Goal: Task Accomplishment & Management: Use online tool/utility

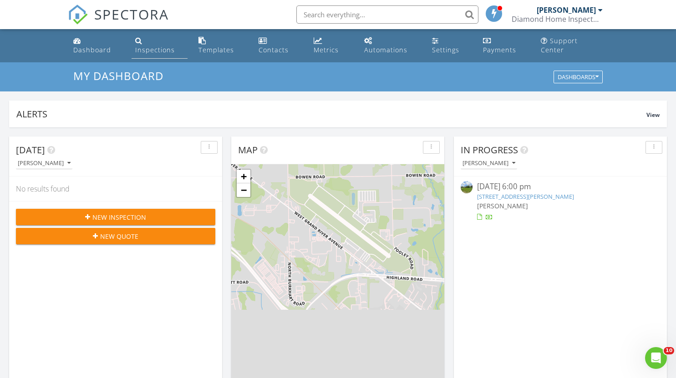
click at [154, 45] on div "Inspections" at bounding box center [155, 49] width 40 height 9
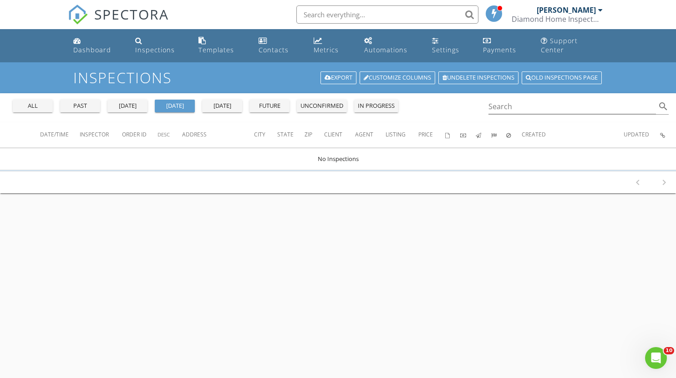
click at [29, 101] on div "all" at bounding box center [32, 105] width 33 height 9
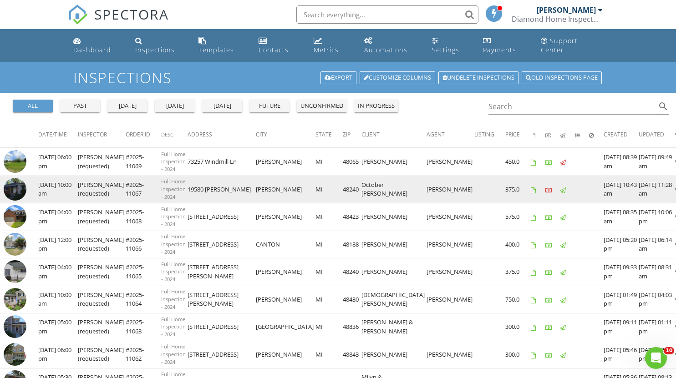
click at [12, 183] on img at bounding box center [15, 189] width 23 height 23
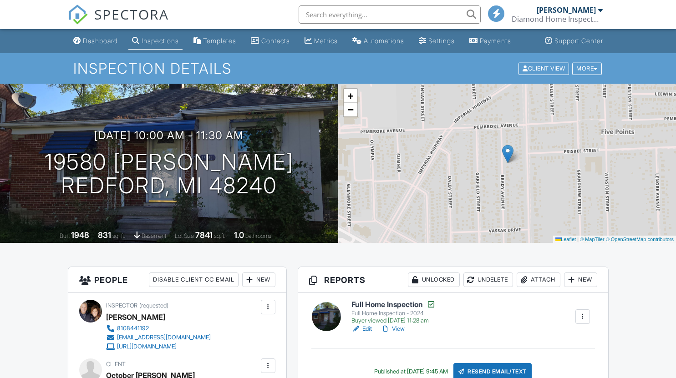
scroll to position [435, 0]
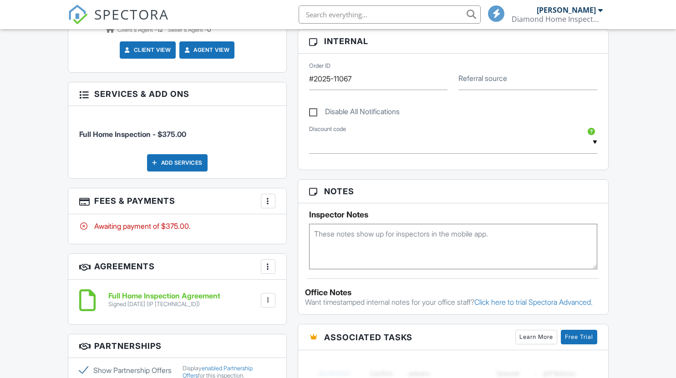
click at [267, 206] on div at bounding box center [267, 201] width 9 height 9
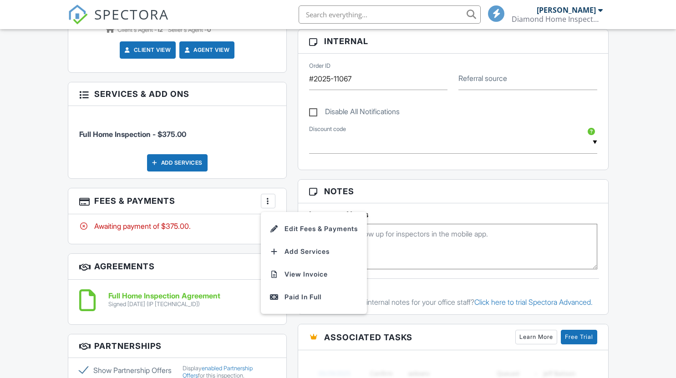
click at [267, 206] on div at bounding box center [267, 201] width 9 height 9
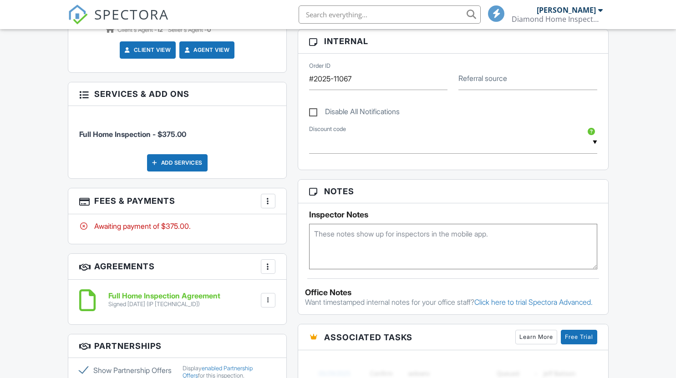
click at [267, 206] on div at bounding box center [267, 201] width 9 height 9
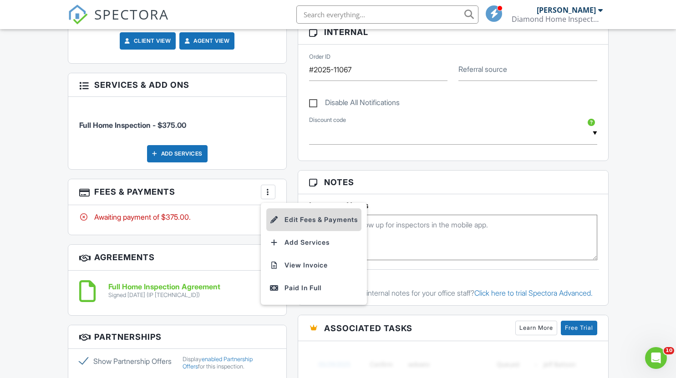
click at [318, 229] on li "Edit Fees & Payments" at bounding box center [313, 219] width 95 height 23
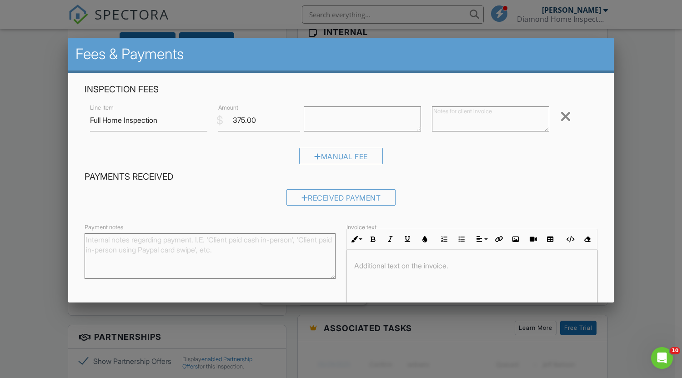
click at [266, 246] on textarea "Payment notes" at bounding box center [210, 255] width 251 height 45
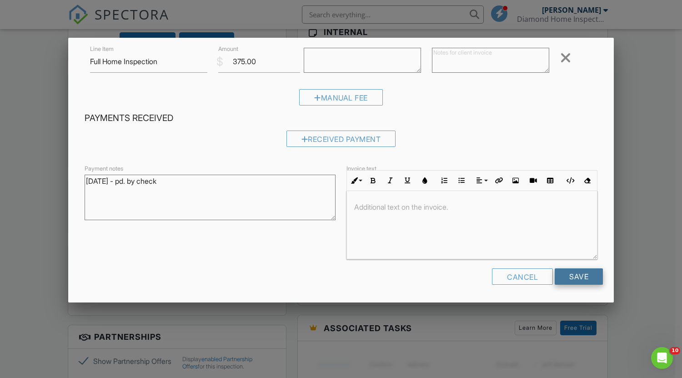
type textarea "8.26.2025 - pd. by check"
click at [569, 280] on input "Save" at bounding box center [579, 276] width 48 height 16
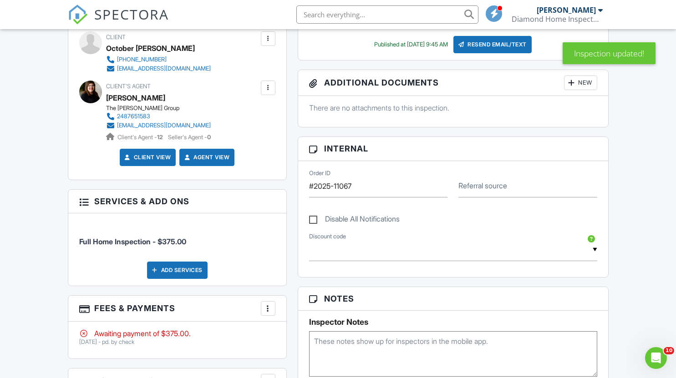
click at [313, 226] on label "Disable All Notifications" at bounding box center [354, 220] width 91 height 11
click at [313, 218] on input "Disable All Notifications" at bounding box center [312, 215] width 6 height 6
checkbox input "true"
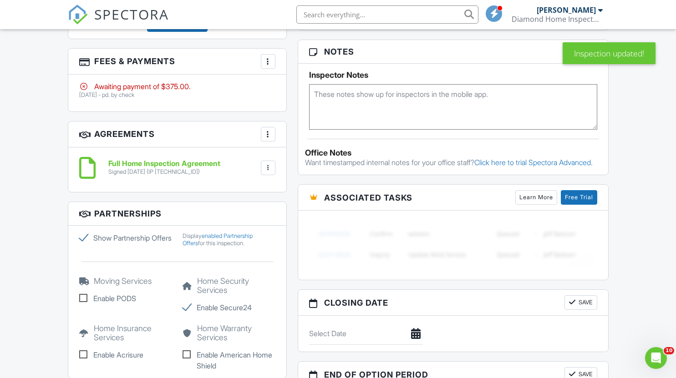
scroll to position [670, 0]
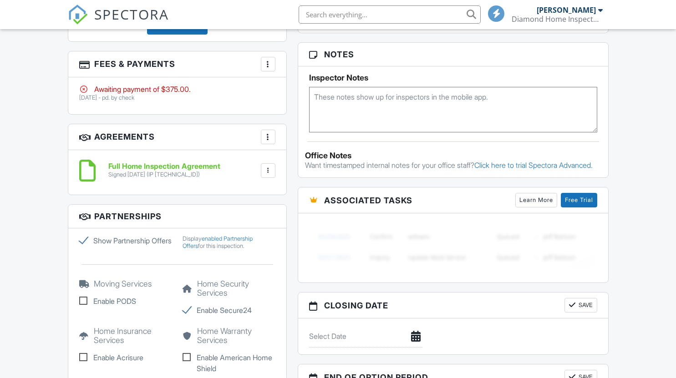
scroll to position [670, 0]
click at [266, 71] on div "More" at bounding box center [268, 64] width 15 height 15
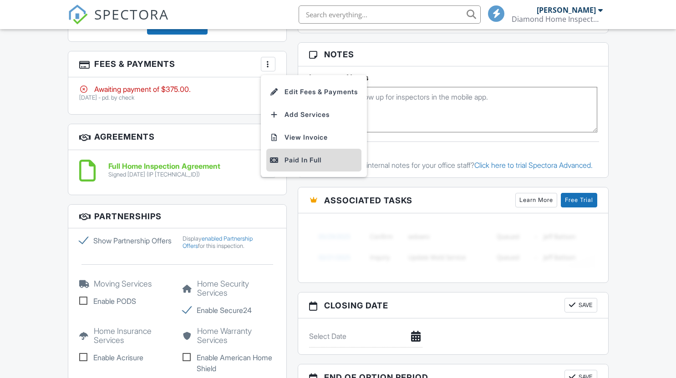
click at [294, 166] on div "Paid In Full" at bounding box center [314, 160] width 88 height 11
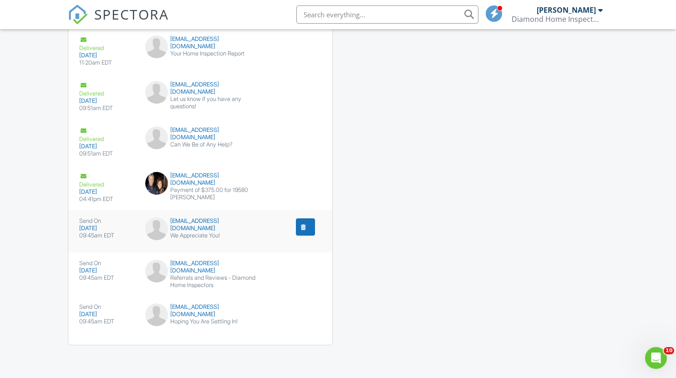
click at [301, 231] on div "submit" at bounding box center [303, 226] width 9 height 9
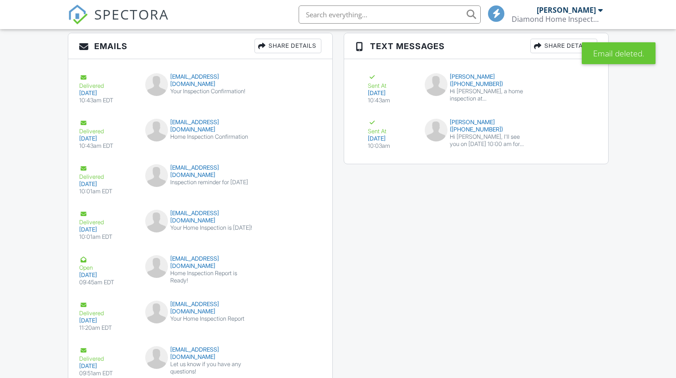
scroll to position [1420, 0]
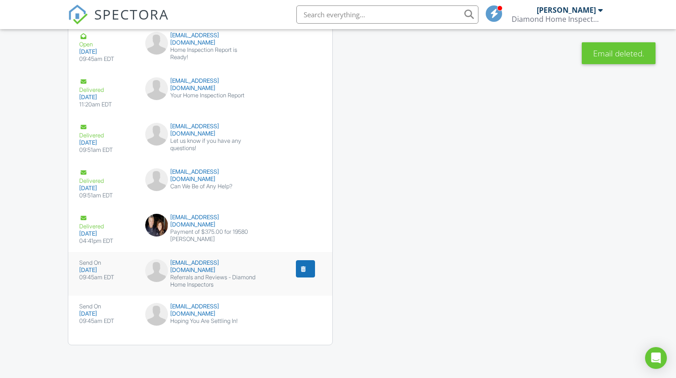
click at [303, 272] on div "submit" at bounding box center [303, 268] width 9 height 9
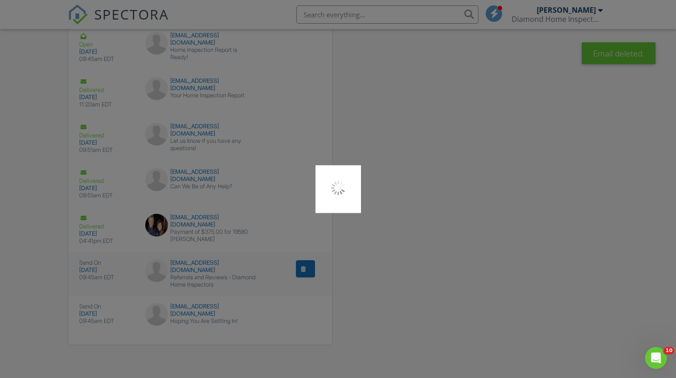
scroll to position [0, 0]
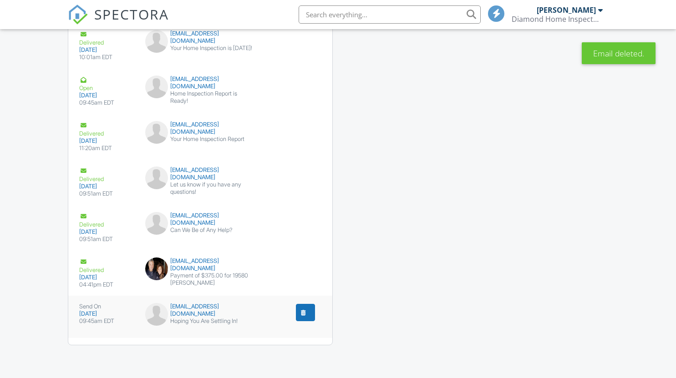
click at [304, 314] on div "submit" at bounding box center [303, 312] width 9 height 9
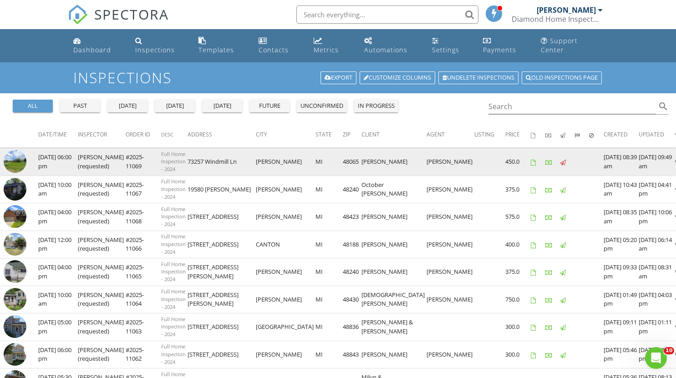
click at [17, 155] on img at bounding box center [15, 161] width 23 height 23
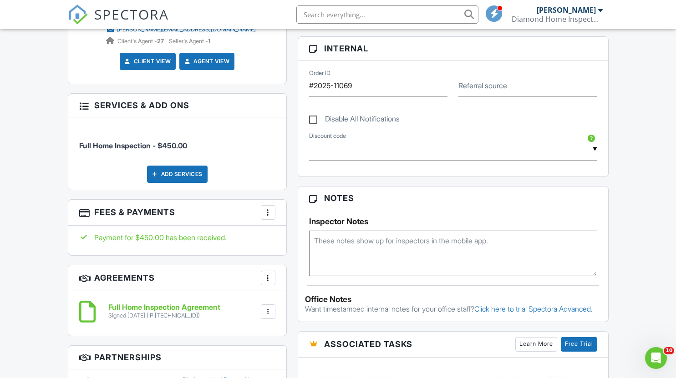
drag, startPoint x: 680, startPoint y: 102, endPoint x: 665, endPoint y: 220, distance: 118.3
click at [665, 220] on html "SPECTORA John Fialkowski Diamond Home Inspectors Role: Inspector Change Role Da…" at bounding box center [338, 230] width 676 height 1307
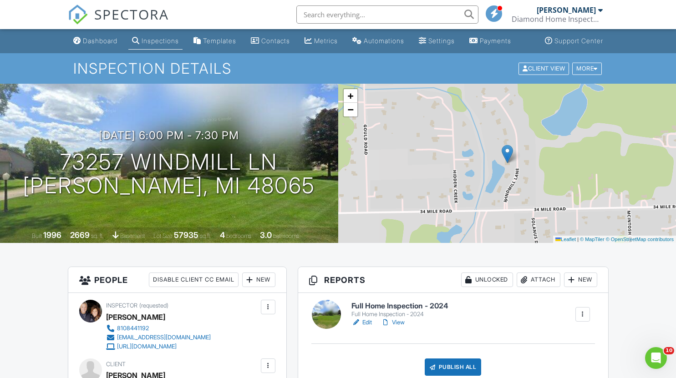
click at [365, 327] on link "Edit" at bounding box center [361, 322] width 20 height 9
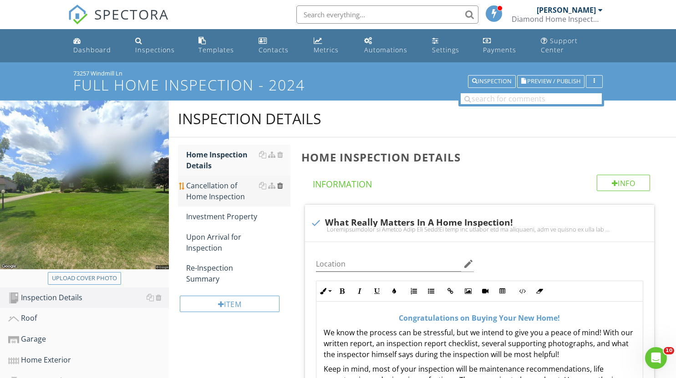
click at [280, 182] on div at bounding box center [280, 185] width 6 height 7
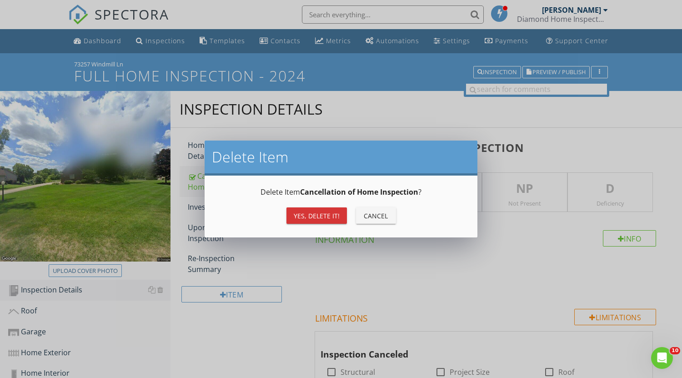
click at [311, 212] on div "Yes, Delete it!" at bounding box center [317, 216] width 46 height 10
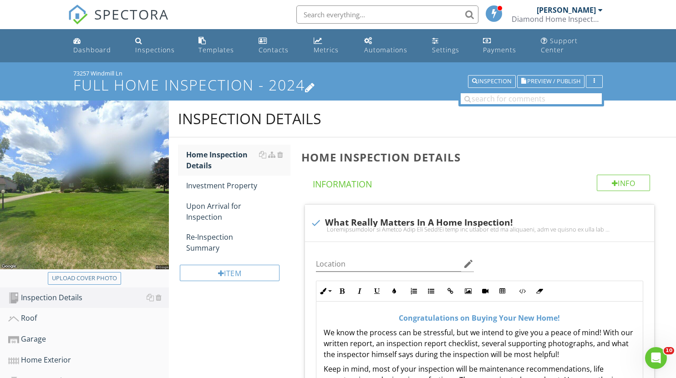
click at [315, 81] on icon at bounding box center [310, 87] width 10 height 12
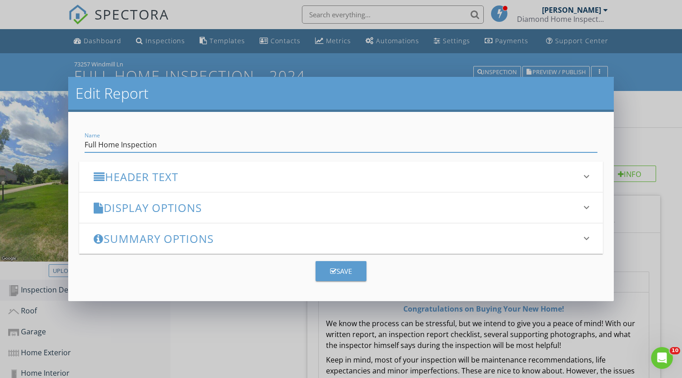
type input "Full Home Inspection"
click at [328, 273] on button "Save" at bounding box center [341, 271] width 51 height 20
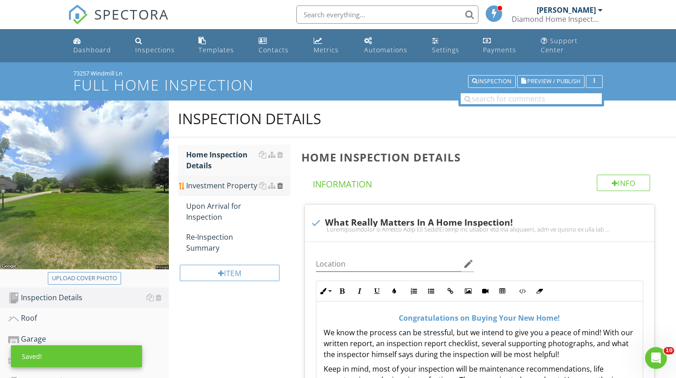
click at [280, 182] on div at bounding box center [280, 185] width 6 height 7
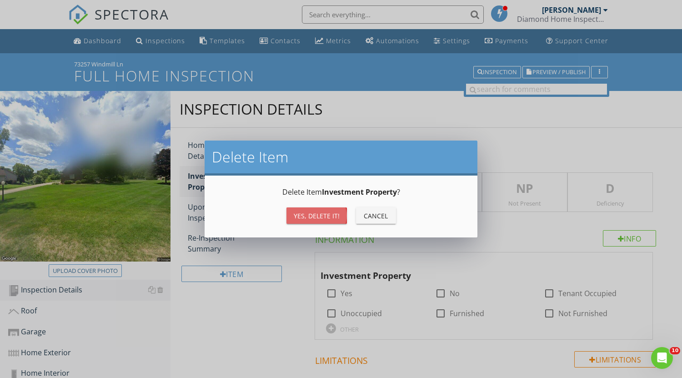
click at [339, 215] on button "Yes, Delete it!" at bounding box center [317, 215] width 61 height 16
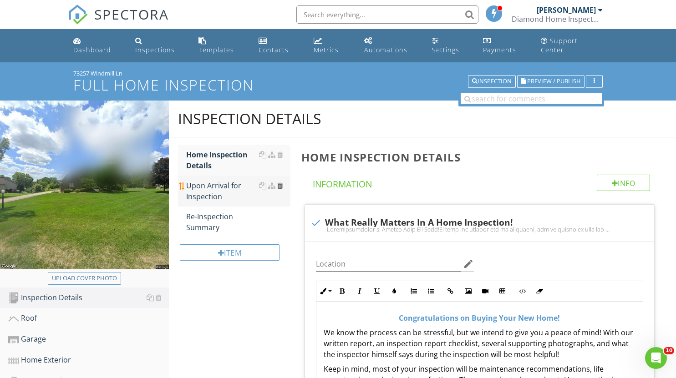
click at [280, 182] on div at bounding box center [280, 185] width 6 height 7
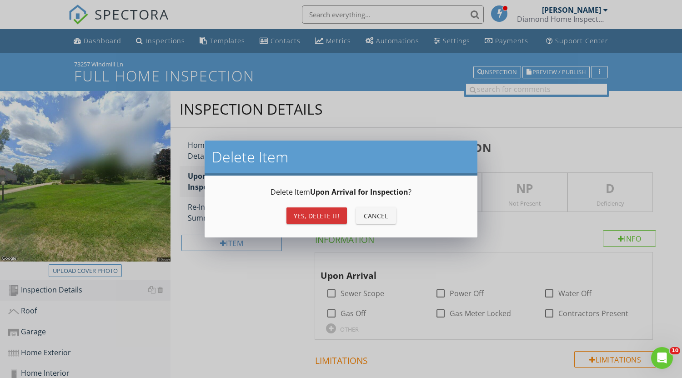
click at [323, 217] on div "Yes, Delete it!" at bounding box center [317, 216] width 46 height 10
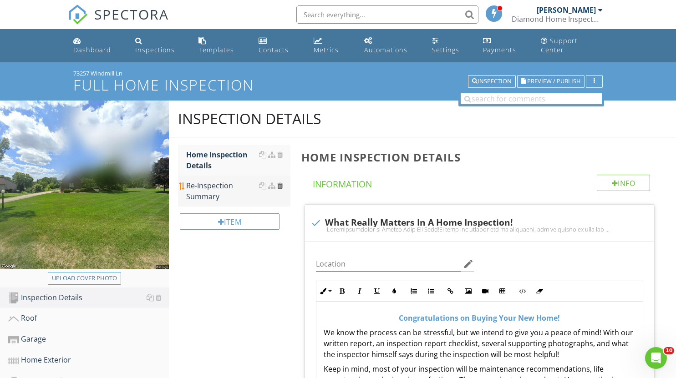
click at [281, 182] on div at bounding box center [280, 185] width 6 height 7
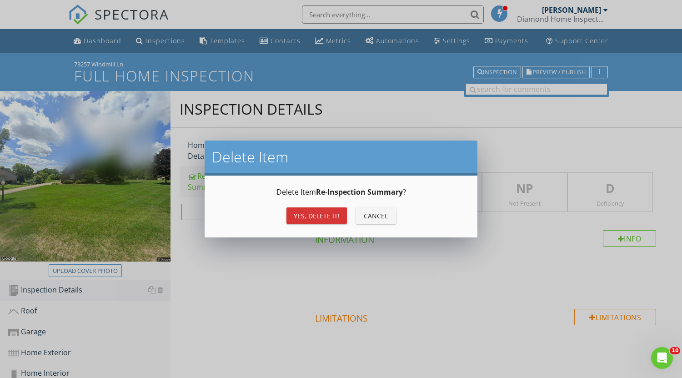
click at [326, 219] on div "Yes, Delete it!" at bounding box center [317, 216] width 46 height 10
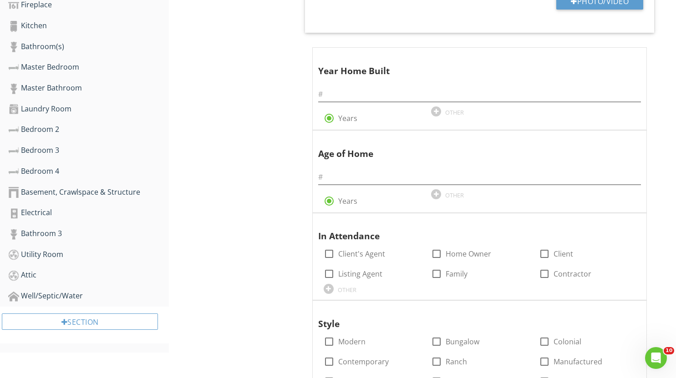
scroll to position [422, 0]
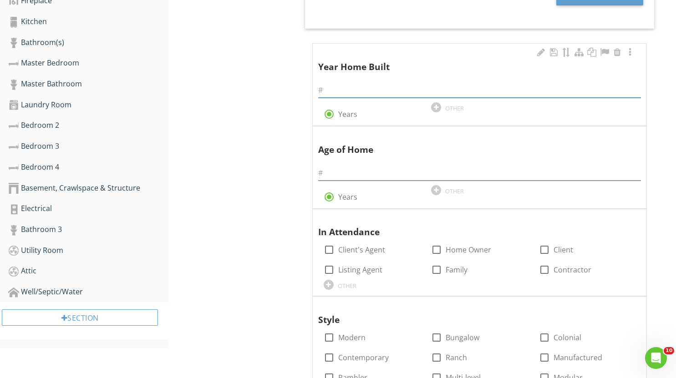
click at [355, 83] on input "text" at bounding box center [479, 90] width 323 height 15
type input "1996"
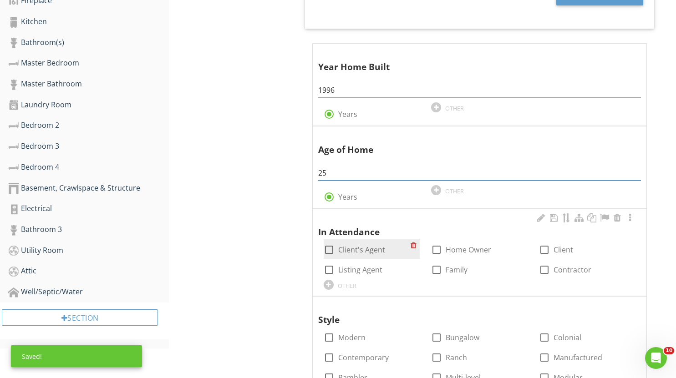
type input "25"
click at [329, 247] on div at bounding box center [328, 249] width 15 height 15
checkbox input "true"
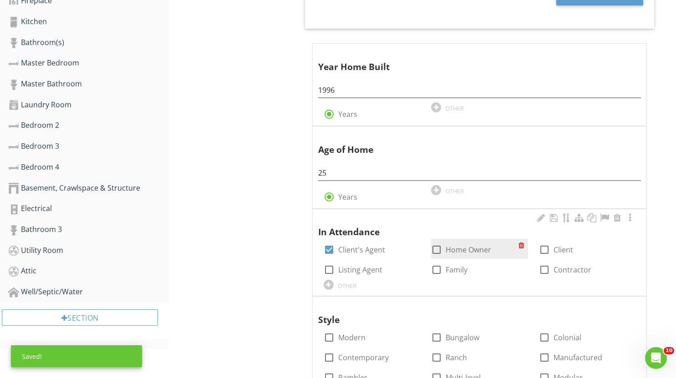
click at [457, 245] on label "Home Owner" at bounding box center [467, 249] width 45 height 9
checkbox input "true"
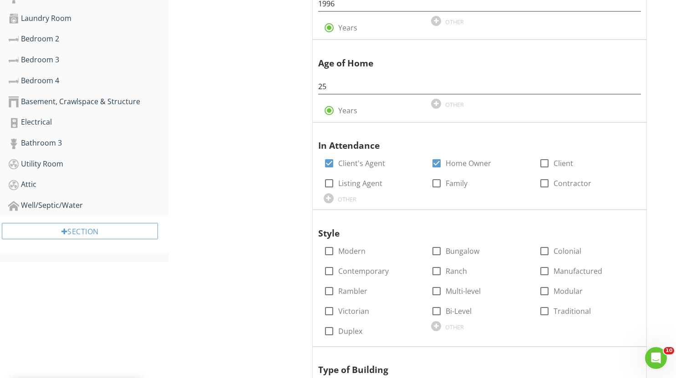
scroll to position [507, 0]
